Goal: Task Accomplishment & Management: Manage account settings

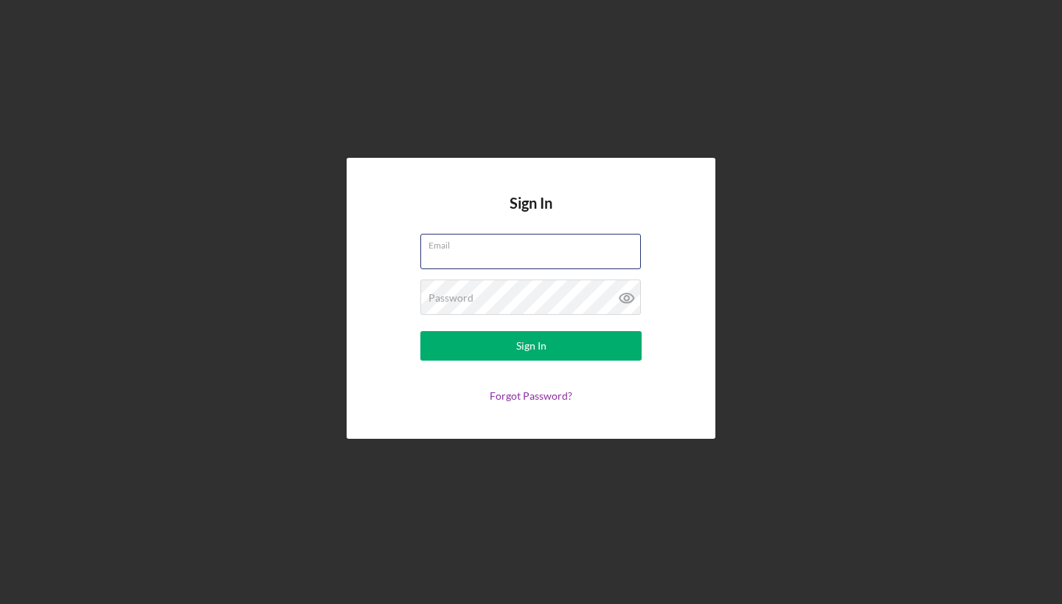
type input "[EMAIL_ADDRESS][DOMAIN_NAME]"
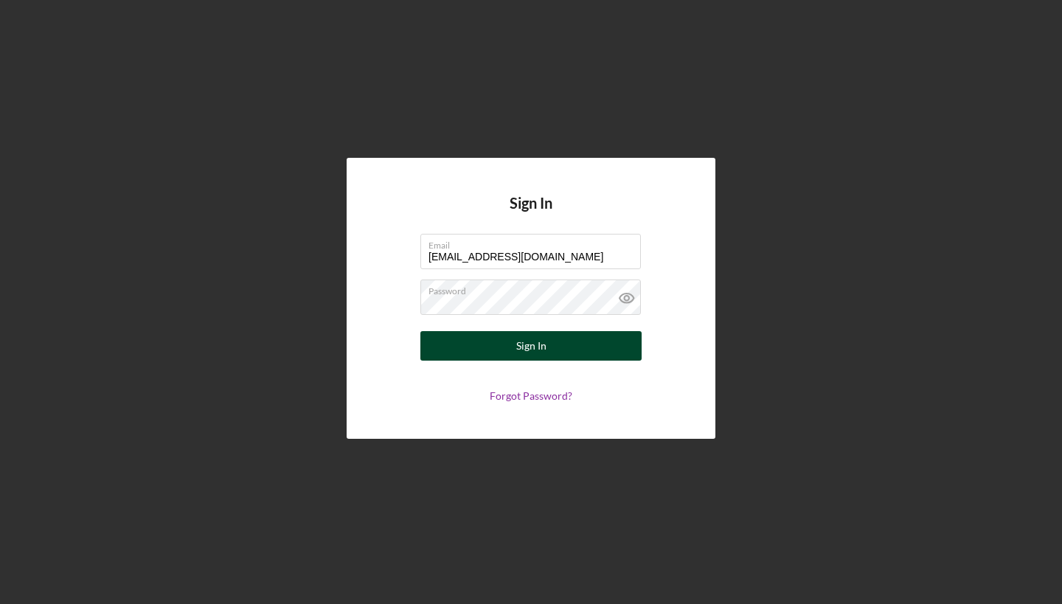
click at [516, 338] on button "Sign In" at bounding box center [531, 346] width 221 height 30
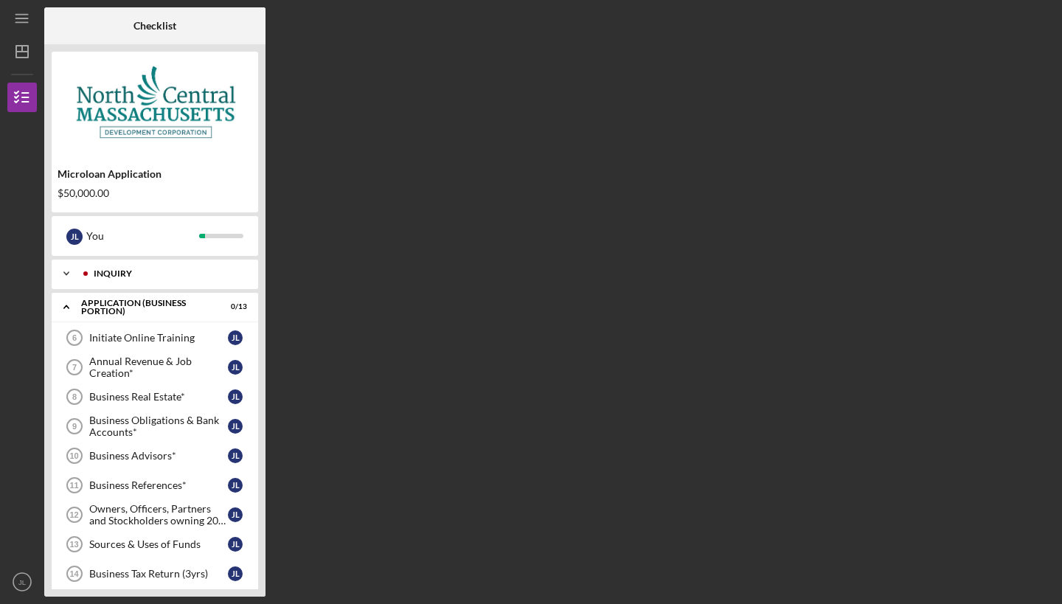
click at [120, 263] on div "Icon/Expander INQUIRY 6 / 6" at bounding box center [155, 274] width 207 height 30
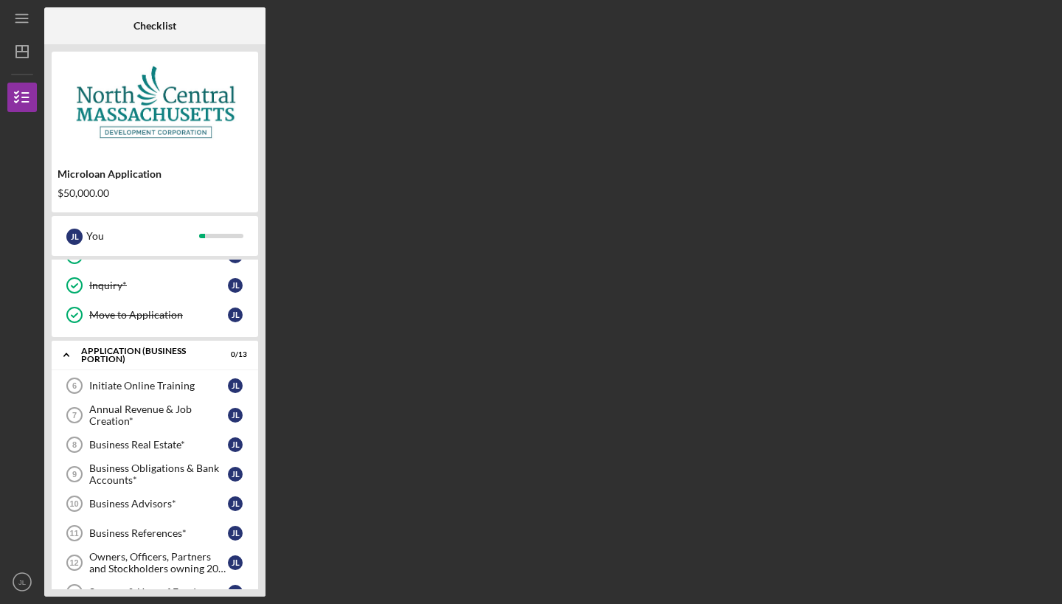
scroll to position [153, 0]
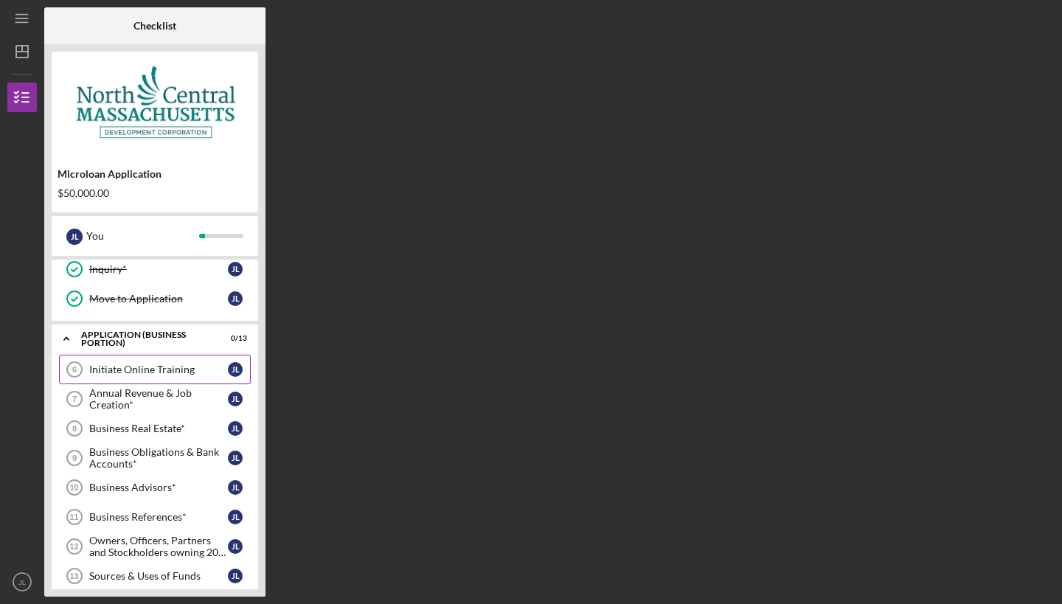
click at [125, 359] on link "Initiate Online Training 6 Initiate Online Training [PERSON_NAME]" at bounding box center [155, 370] width 192 height 30
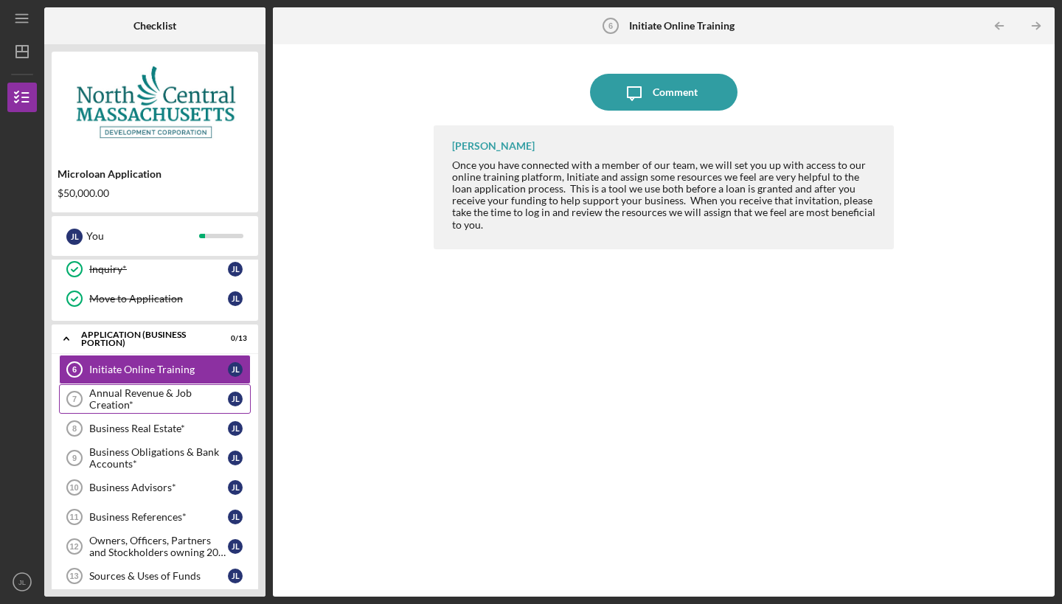
click at [147, 394] on div "Annual Revenue & Job Creation*" at bounding box center [158, 399] width 139 height 24
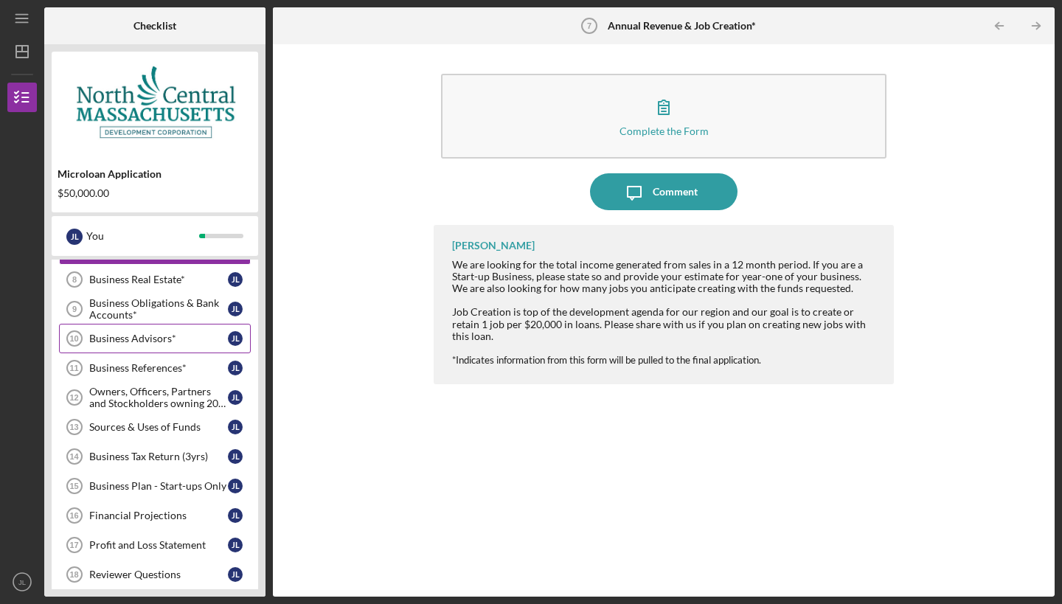
scroll to position [305, 0]
